Goal: Information Seeking & Learning: Check status

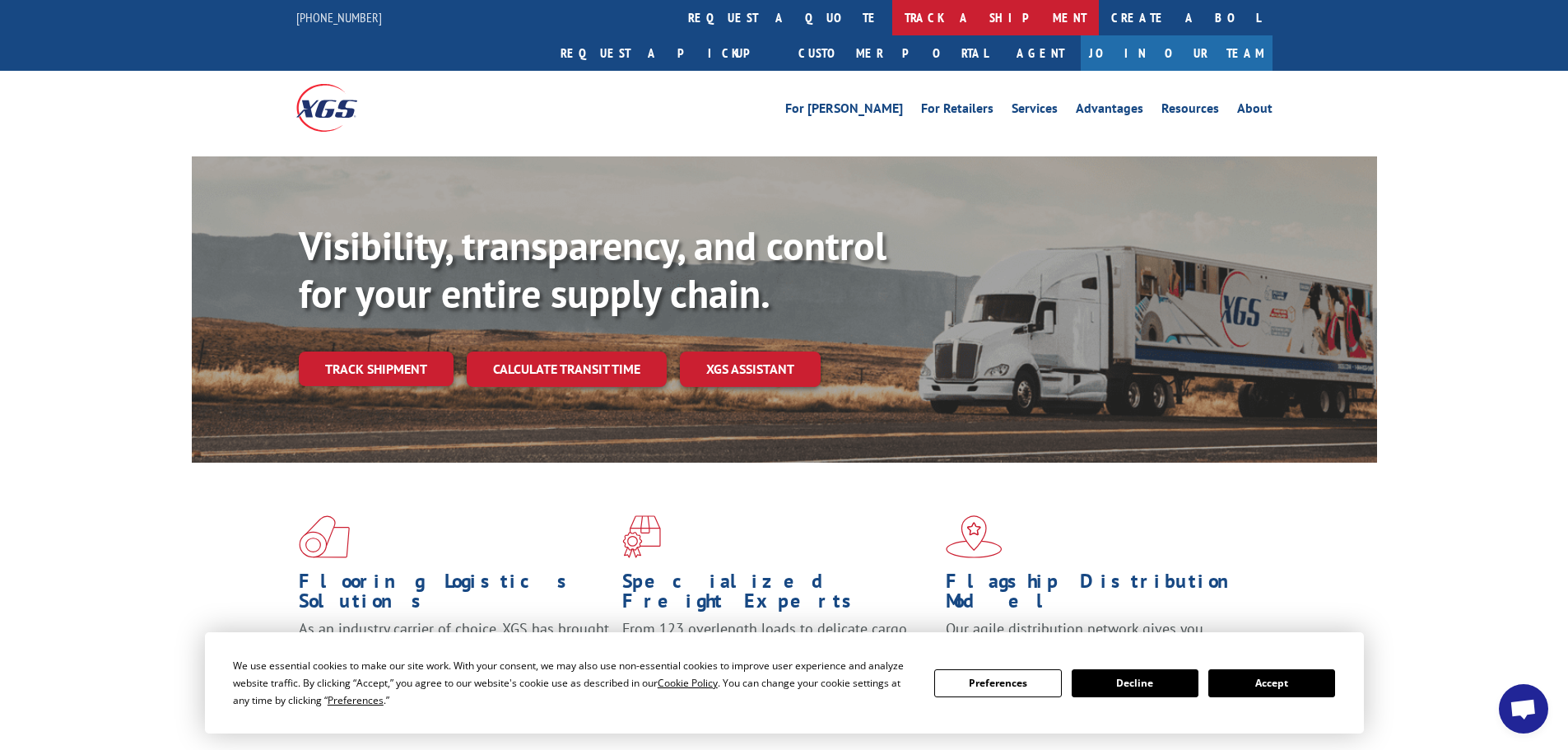
click at [892, 14] on link "track a shipment" at bounding box center [996, 18] width 207 height 35
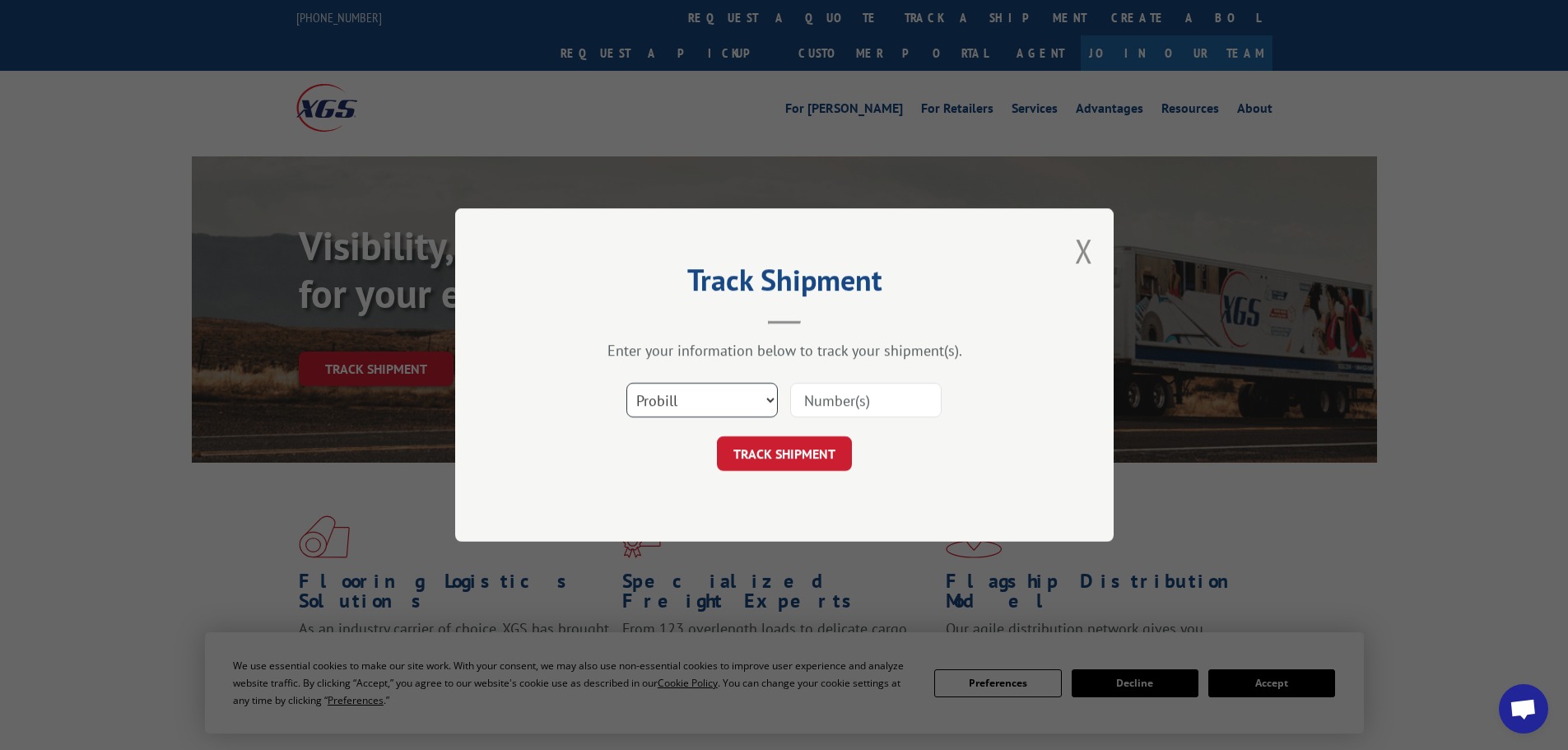
click at [691, 390] on select "Select category... Probill BOL PO" at bounding box center [701, 399] width 151 height 34
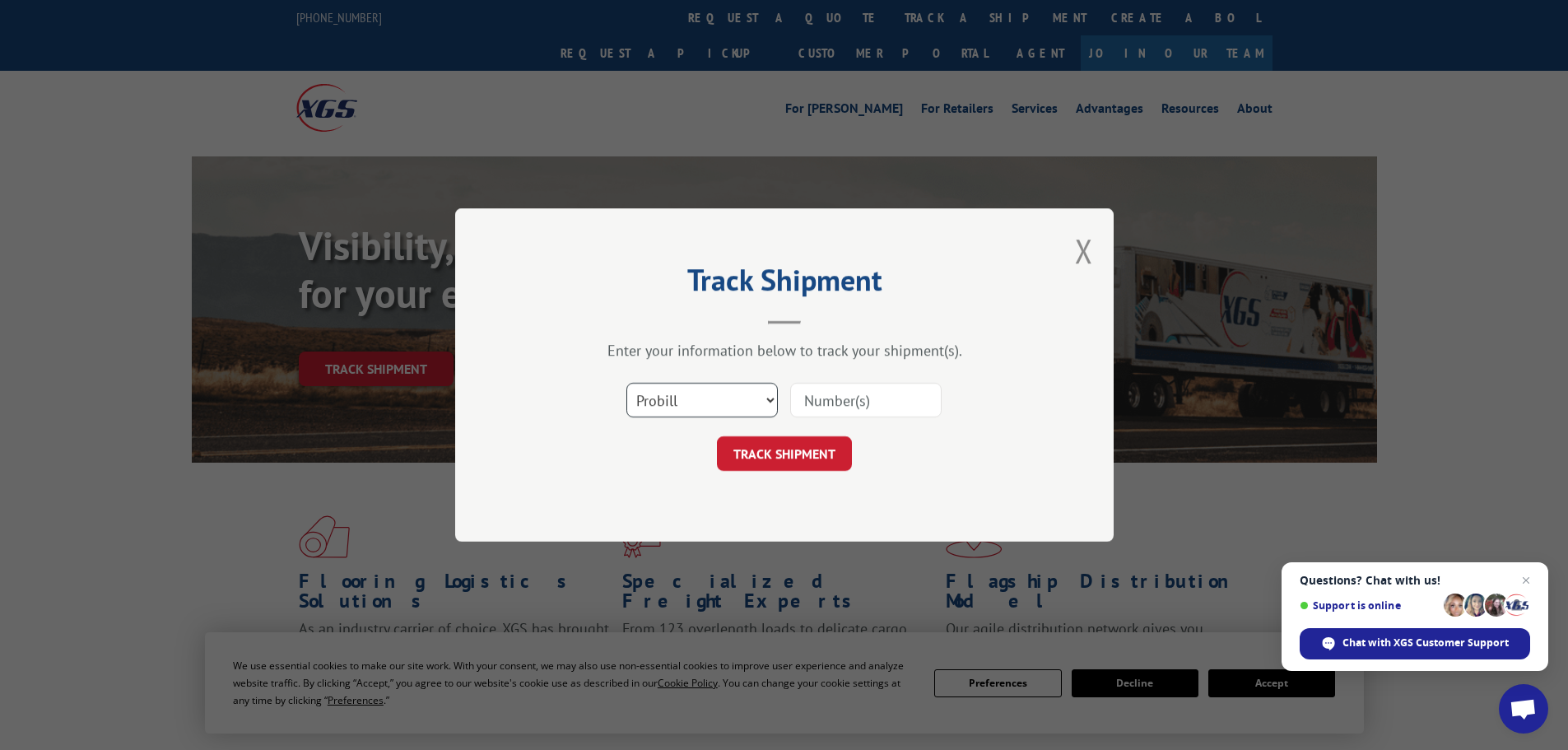
select select "po"
click at [626, 382] on select "Select category... Probill BOL PO" at bounding box center [701, 399] width 151 height 34
paste input "02528420"
type input "02528420"
click at [810, 451] on button "TRACK SHIPMENT" at bounding box center [784, 453] width 135 height 34
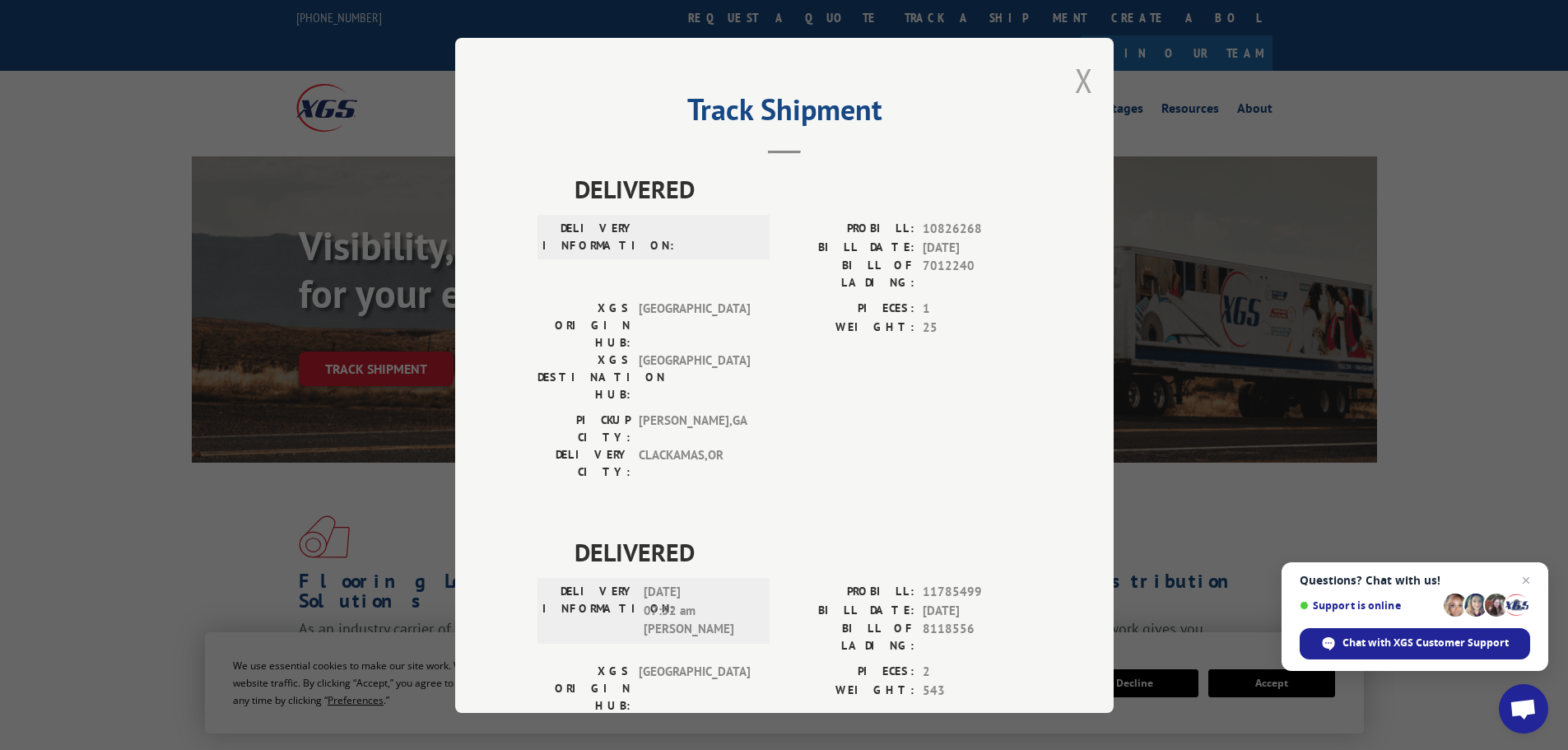
click at [1076, 77] on button "Close modal" at bounding box center [1083, 80] width 19 height 44
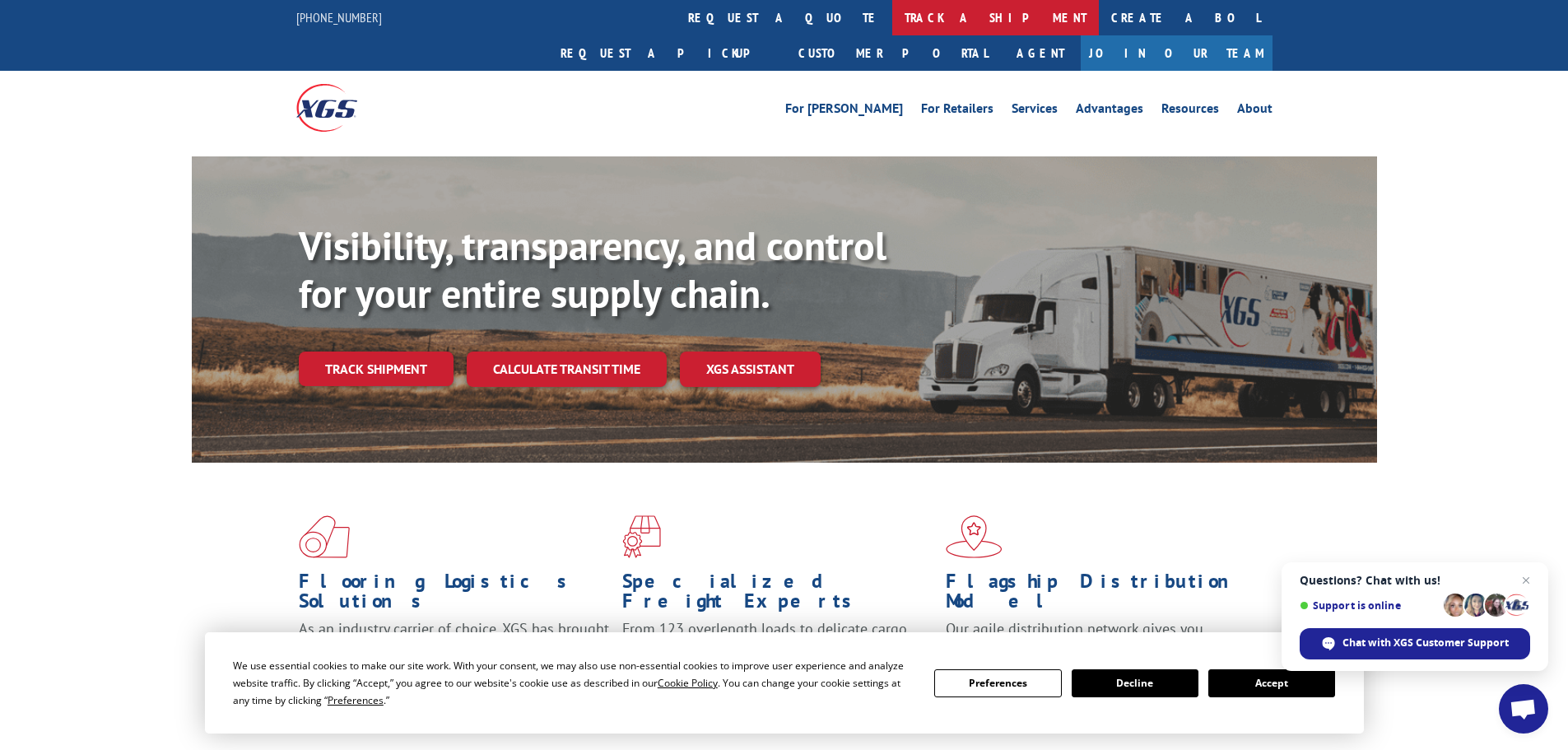
click at [892, 20] on link "track a shipment" at bounding box center [996, 18] width 207 height 35
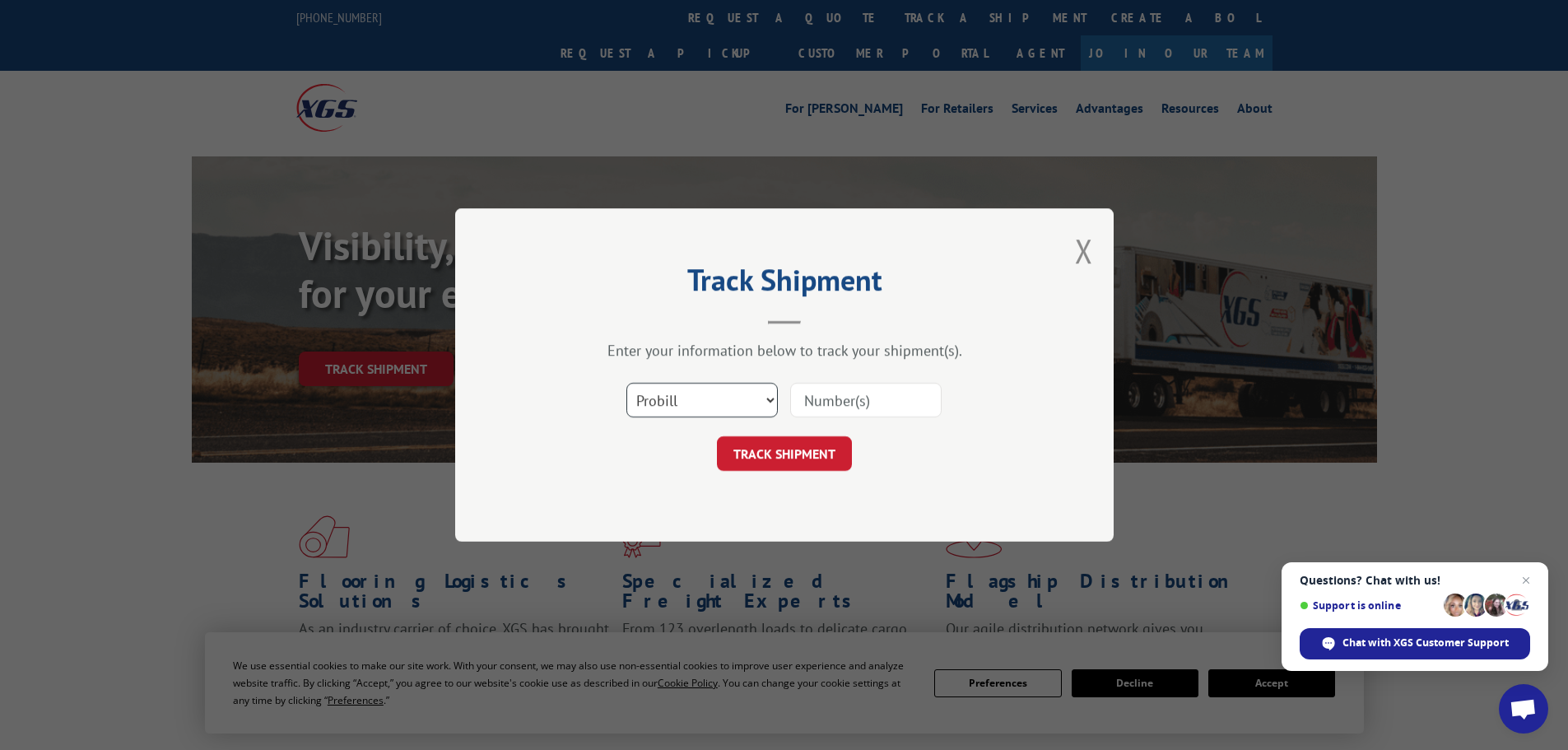
click at [674, 400] on select "Select category... Probill BOL PO" at bounding box center [701, 399] width 151 height 34
select select "po"
click at [626, 382] on select "Select category... Probill BOL PO" at bounding box center [701, 399] width 151 height 34
paste input "02528452"
type input "02528452"
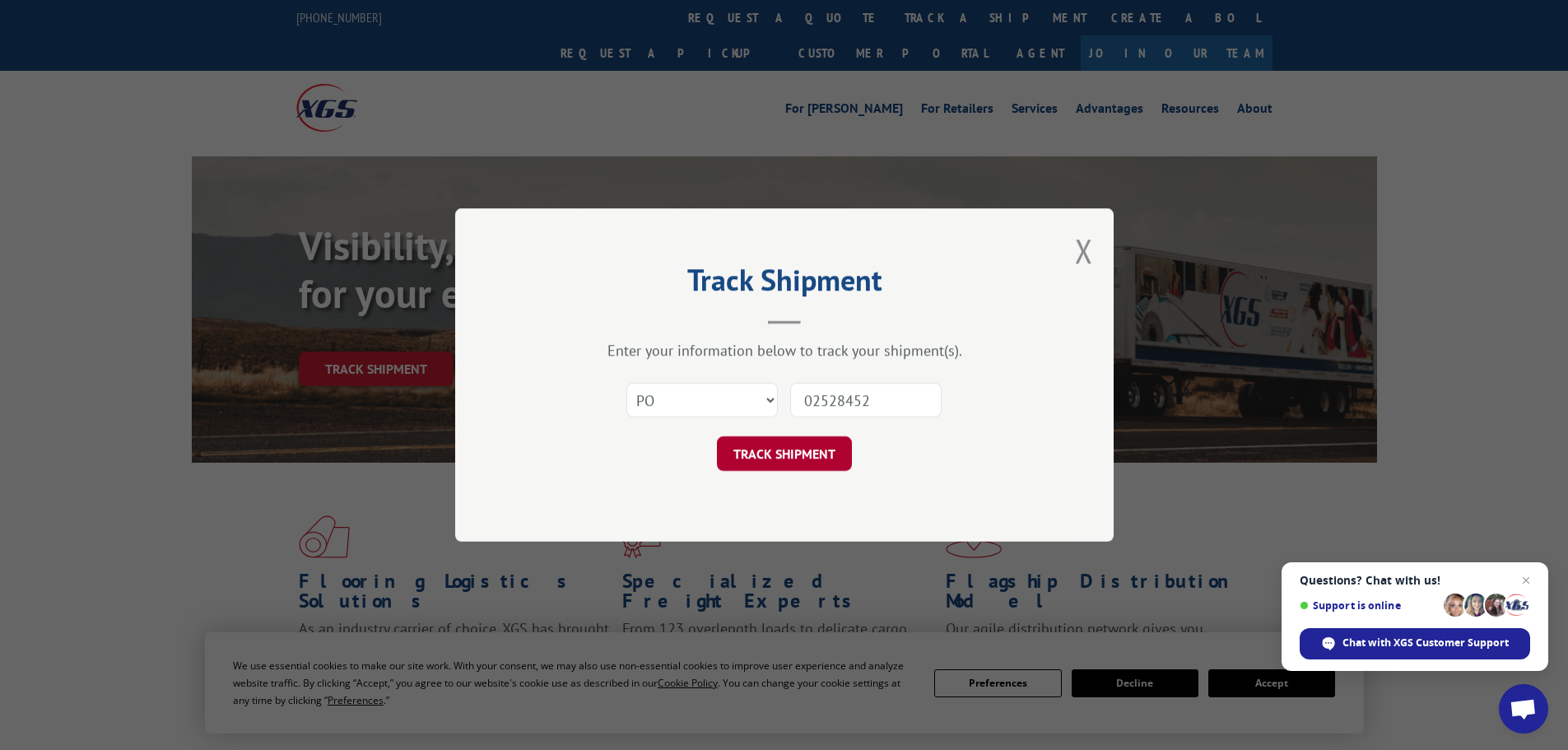
click at [814, 446] on button "TRACK SHIPMENT" at bounding box center [784, 453] width 135 height 34
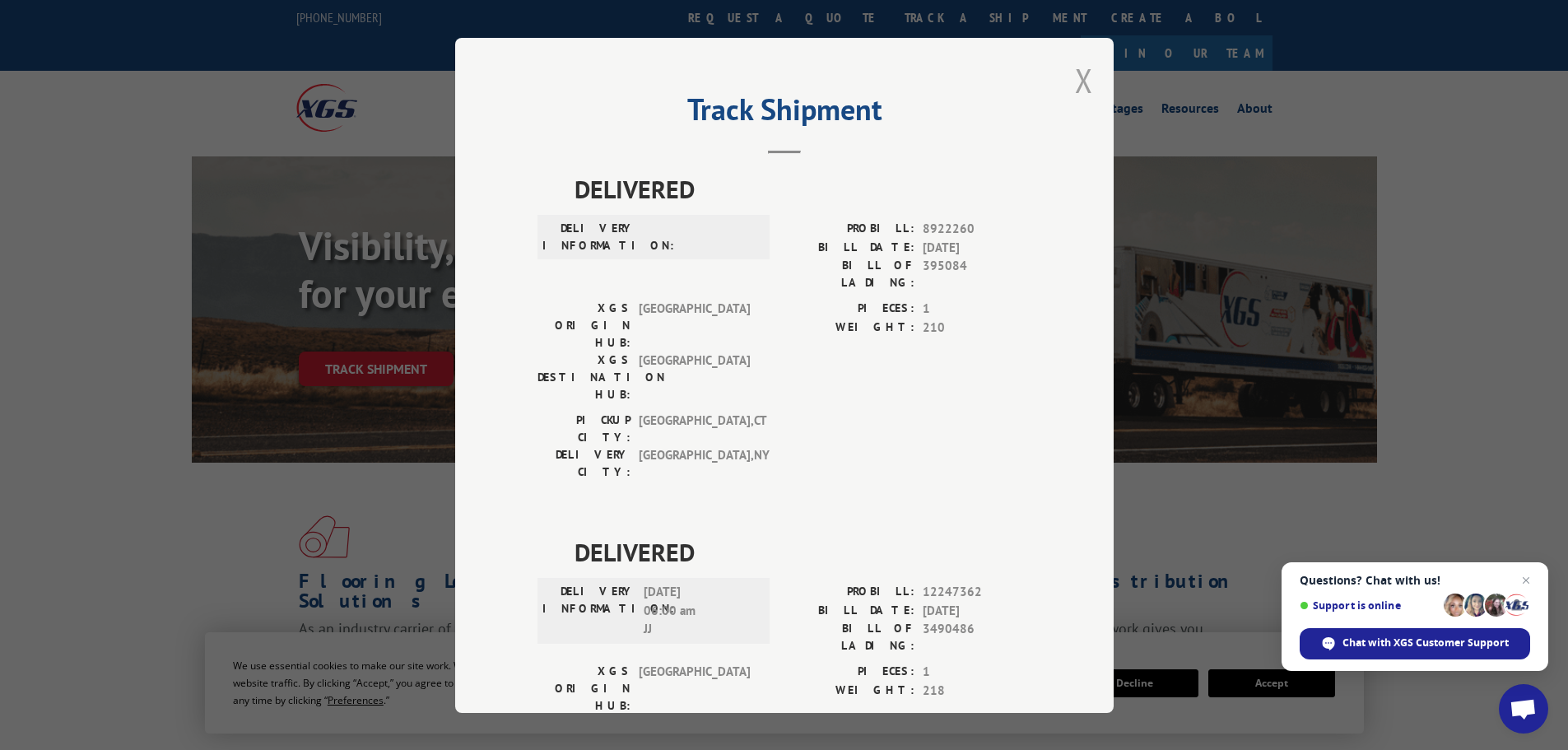
click at [1077, 82] on button "Close modal" at bounding box center [1083, 80] width 19 height 44
